Goal: Information Seeking & Learning: Understand process/instructions

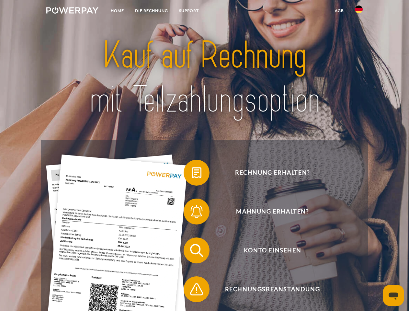
click at [72, 11] on img at bounding box center [72, 10] width 52 height 6
click at [358, 11] on img at bounding box center [359, 9] width 8 height 8
click at [339, 11] on link "agb" at bounding box center [339, 11] width 20 height 12
click at [191, 174] on span at bounding box center [186, 172] width 32 height 32
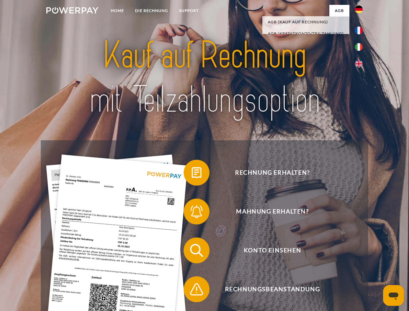
click at [191, 213] on span at bounding box center [186, 211] width 32 height 32
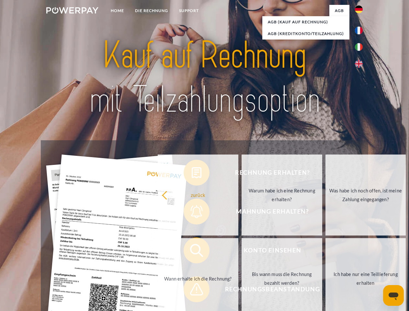
click at [241, 251] on link "Bis wann muss die Rechnung bezahlt werden?" at bounding box center [281, 278] width 81 height 81
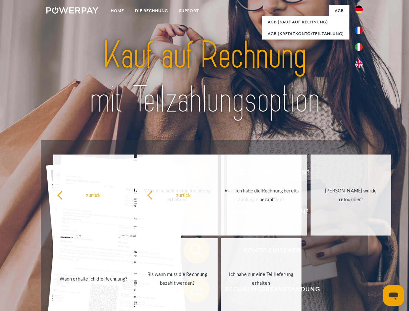
click at [191, 290] on span at bounding box center [186, 289] width 32 height 32
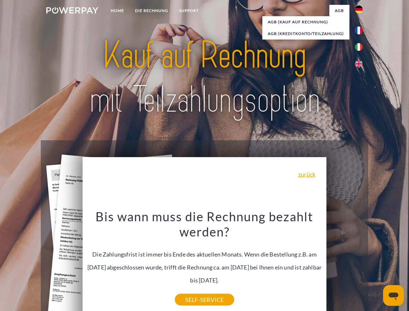
click at [393, 295] on icon "Messaging-Fenster öffnen" at bounding box center [393, 296] width 10 height 8
